Goal: Task Accomplishment & Management: Use online tool/utility

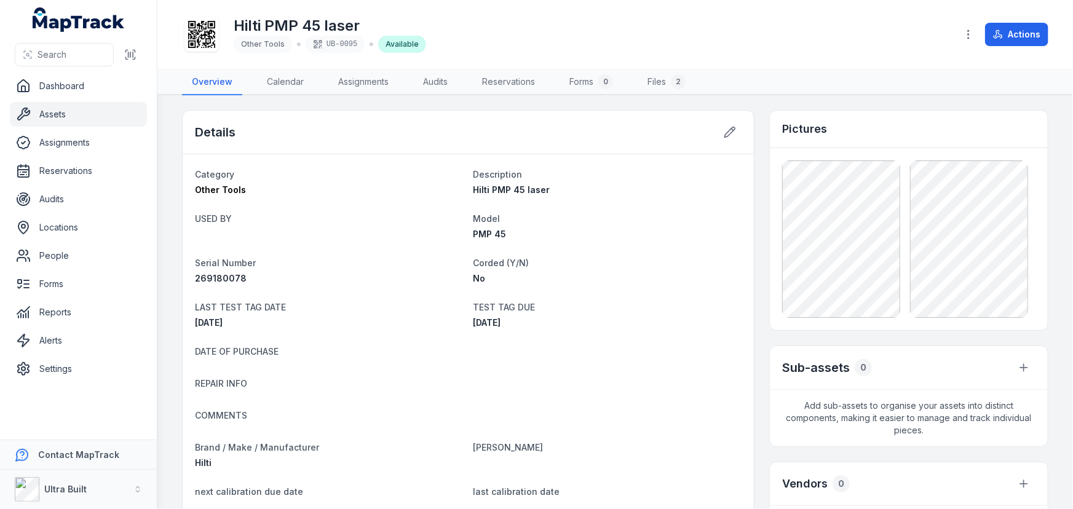
click at [52, 119] on link "Assets" at bounding box center [78, 114] width 137 height 25
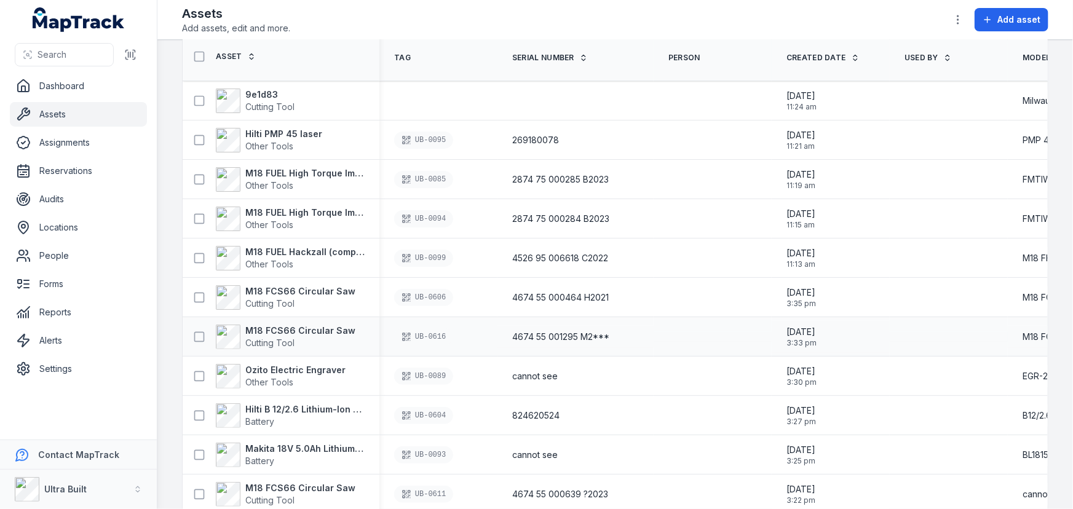
scroll to position [111, 0]
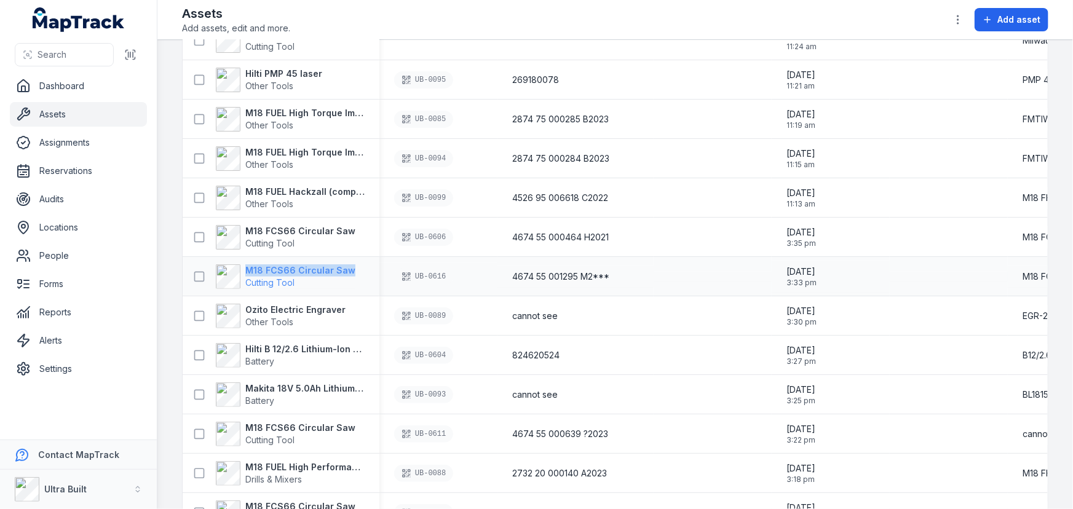
drag, startPoint x: 356, startPoint y: 266, endPoint x: 248, endPoint y: 269, distance: 107.7
click at [248, 269] on div "M18 FCS66 Circular Saw Cutting Tool" at bounding box center [276, 276] width 177 height 25
copy strong "M18 FCS66 Circular Saw"
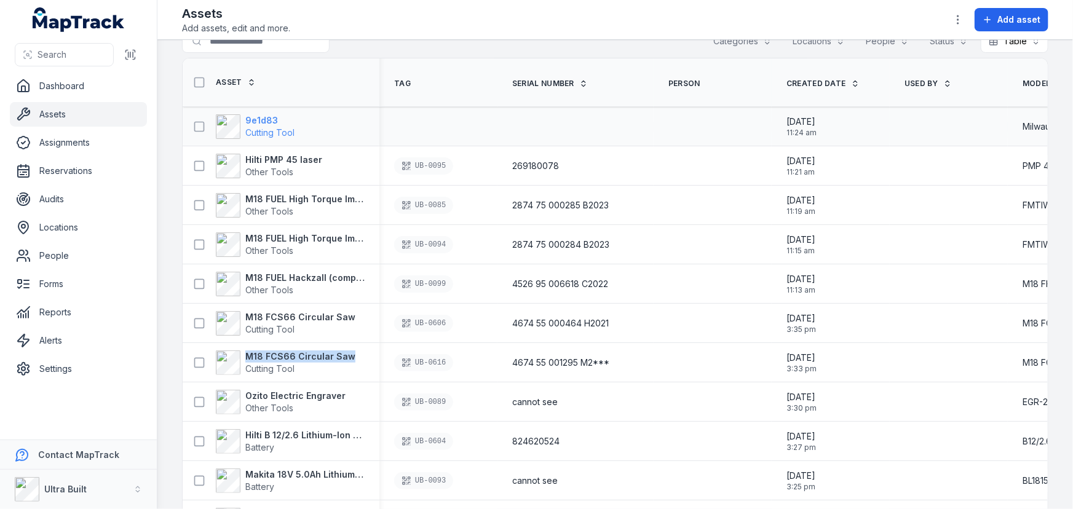
scroll to position [0, 0]
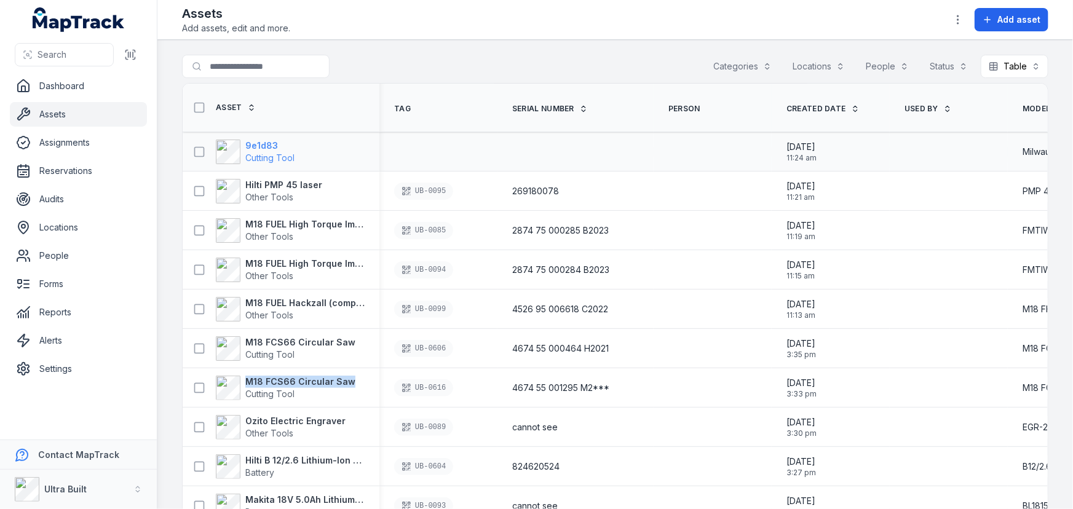
click at [256, 141] on strong "9e1d83" at bounding box center [269, 146] width 49 height 12
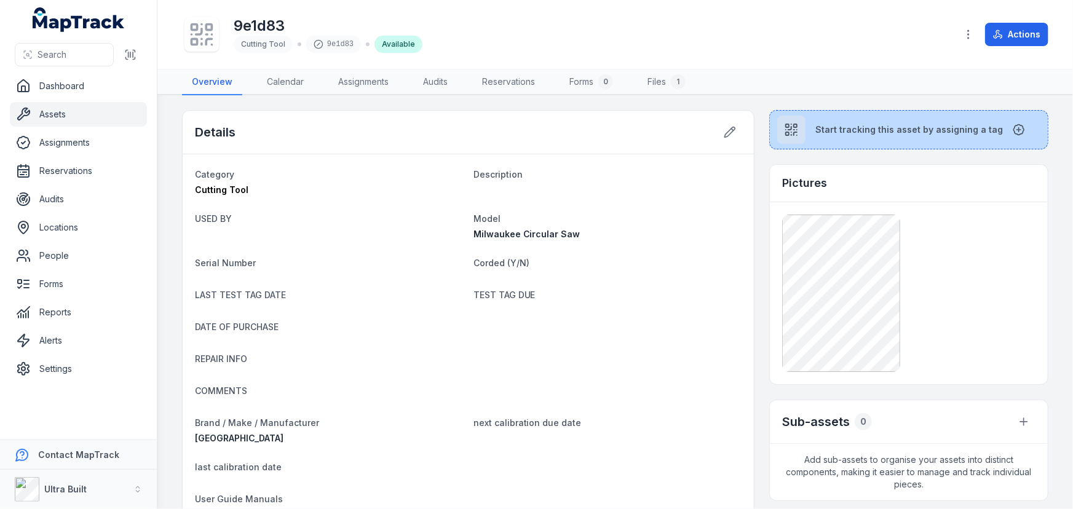
click at [879, 121] on button "Start tracking this asset by assigning a tag" at bounding box center [908, 129] width 279 height 39
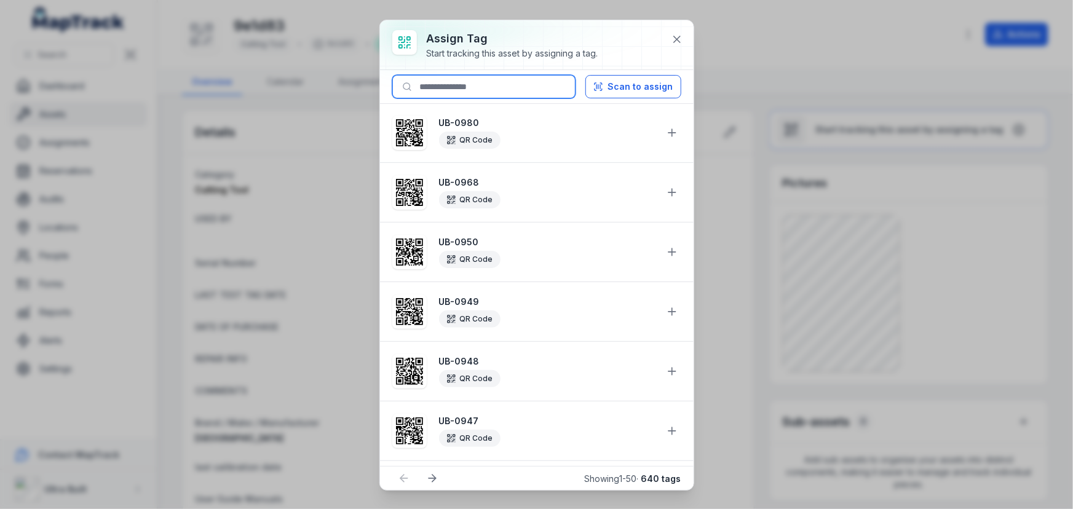
click at [463, 97] on input at bounding box center [483, 86] width 183 height 23
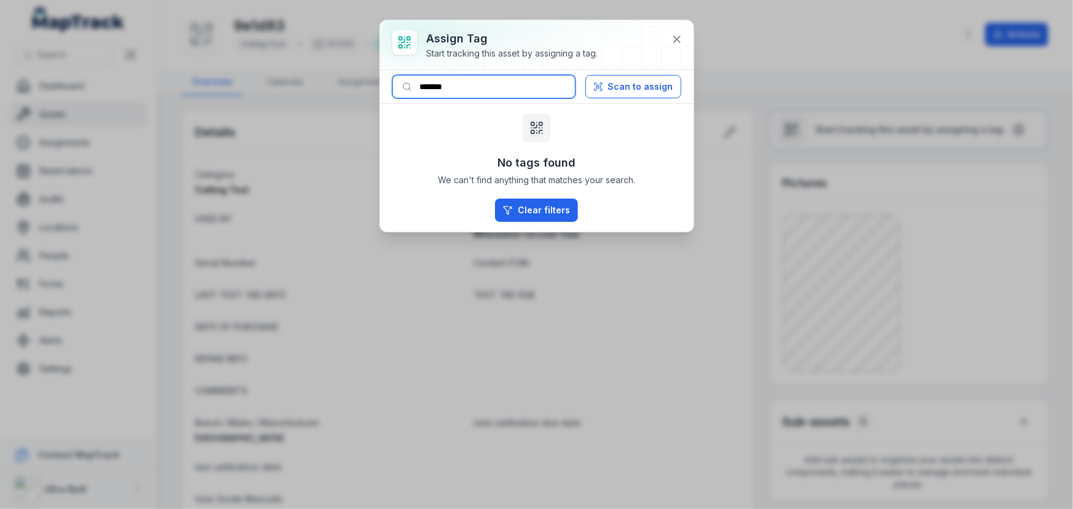
drag, startPoint x: 443, startPoint y: 80, endPoint x: 475, endPoint y: 83, distance: 32.7
click at [475, 83] on input "*******" at bounding box center [483, 86] width 183 height 23
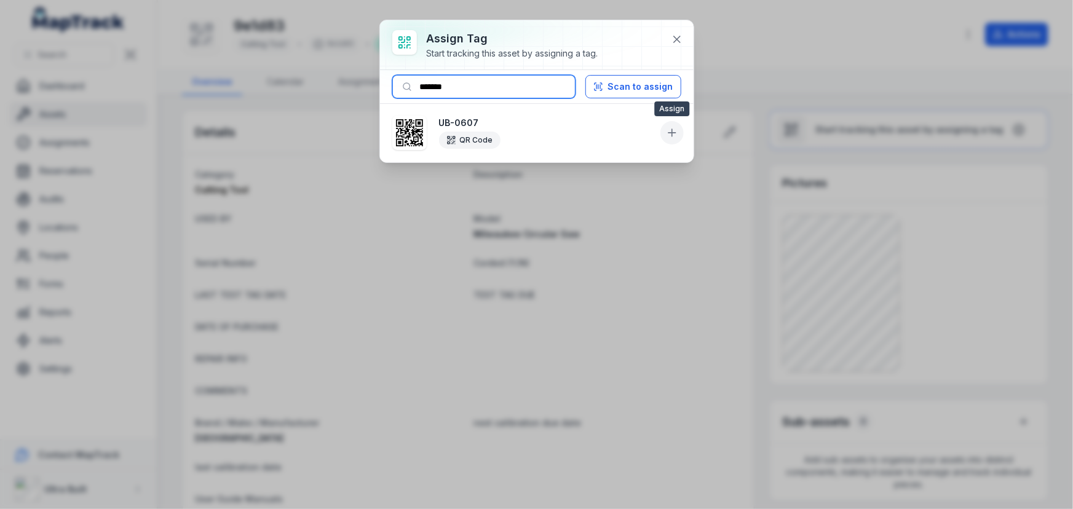
type input "*******"
click at [670, 130] on icon at bounding box center [672, 133] width 12 height 12
